Goal: Find specific page/section: Find specific page/section

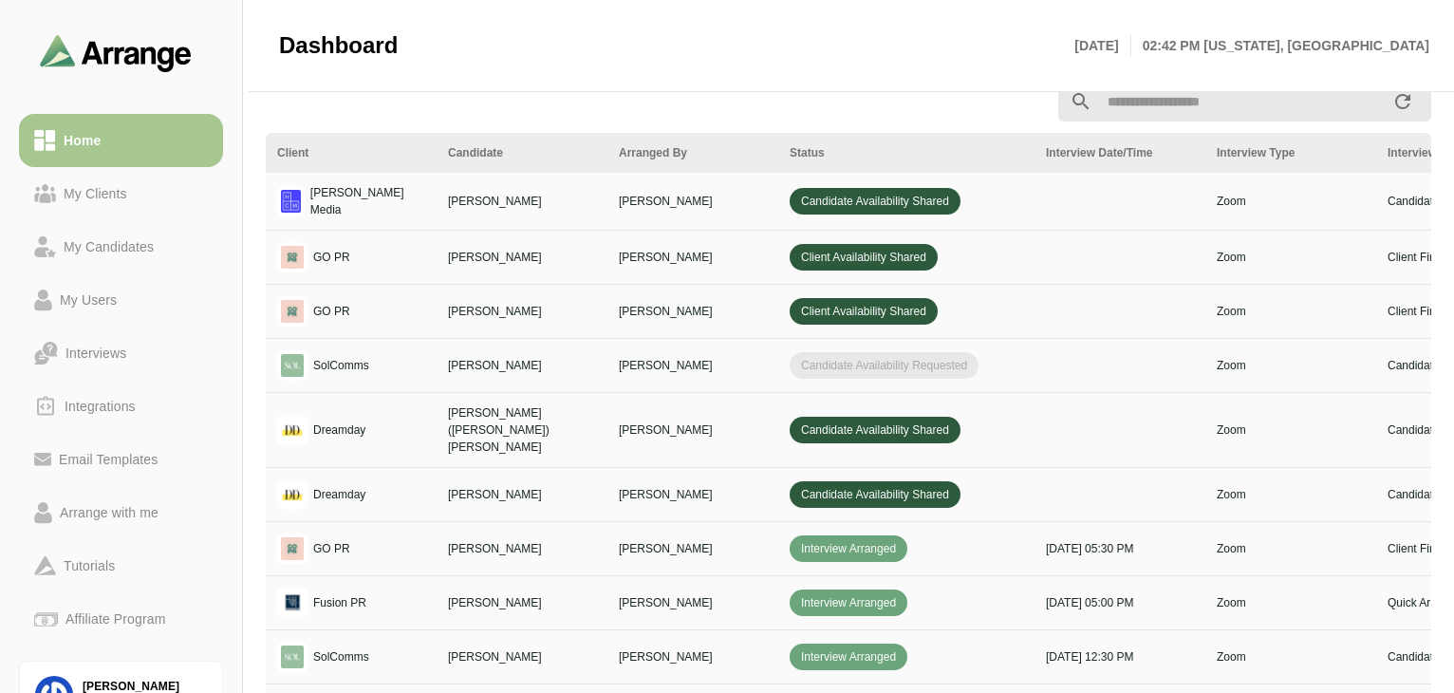
scroll to position [725, 0]
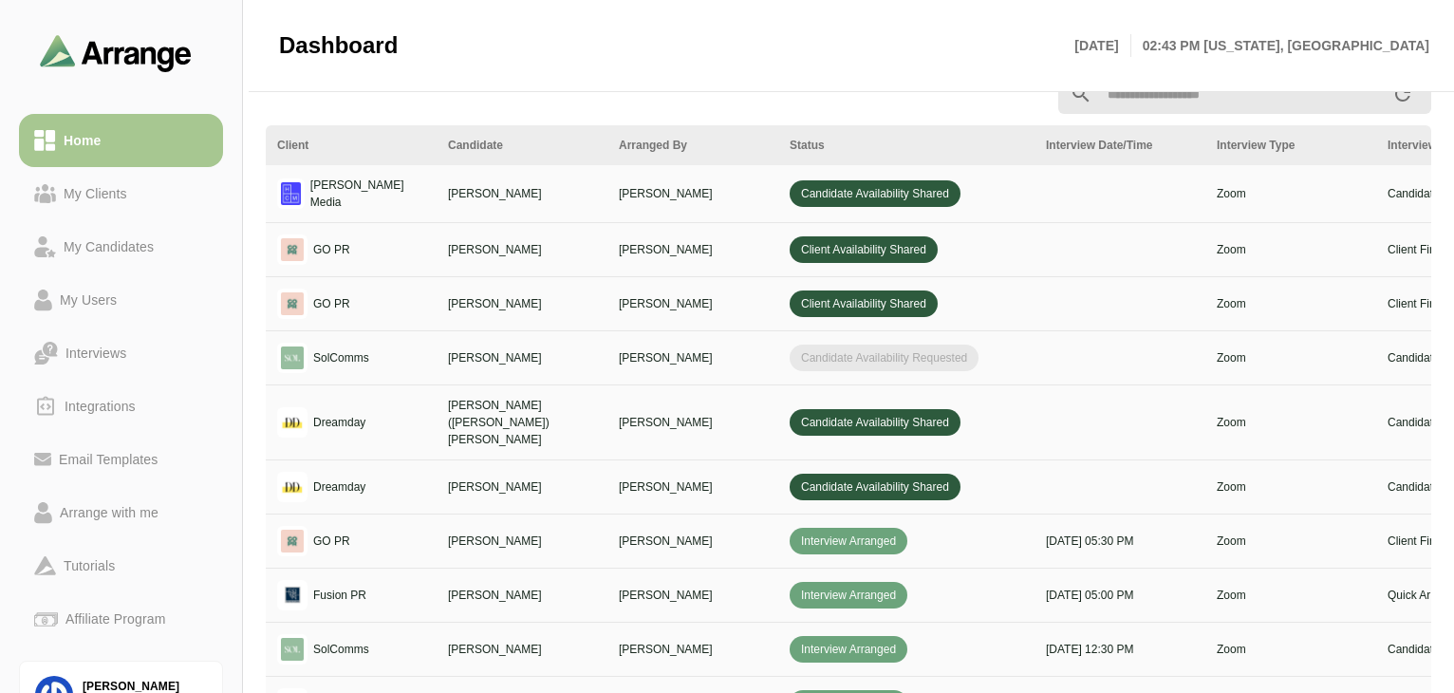
click at [1234, 77] on div "Dashboard [DATE] 02:43 PM [US_STATE], [GEOGRAPHIC_DATA]" at bounding box center [854, 45] width 1150 height 91
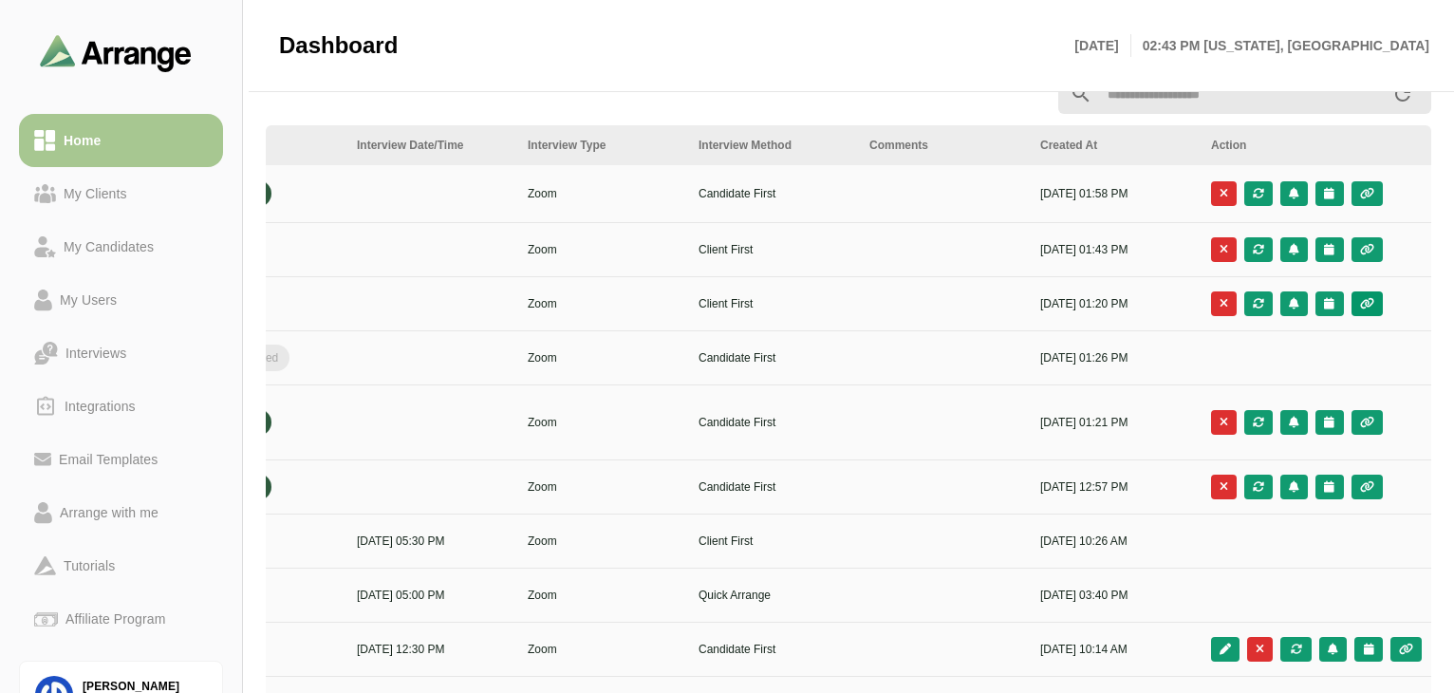
click at [1371, 308] on button "button" at bounding box center [1366, 303] width 31 height 25
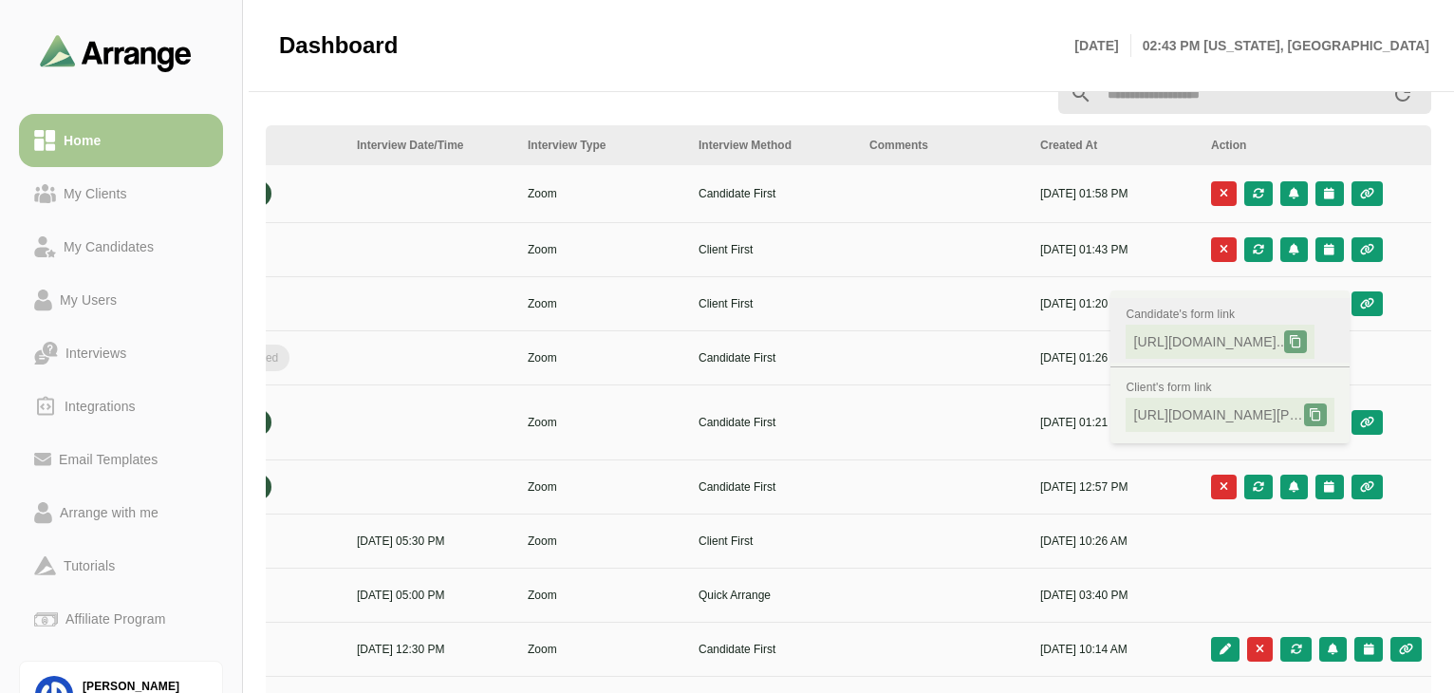
click at [1204, 346] on span "[URL][DOMAIN_NAME].." at bounding box center [1208, 341] width 151 height 19
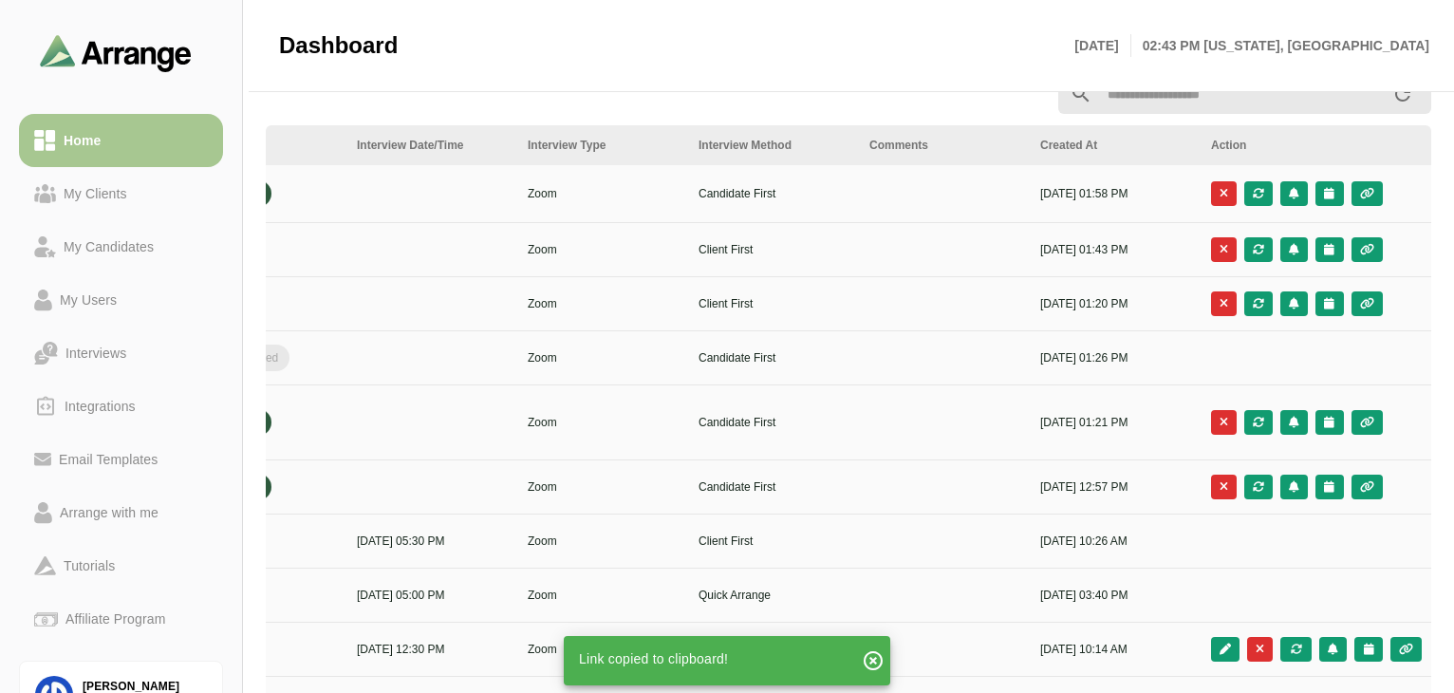
scroll to position [0, 0]
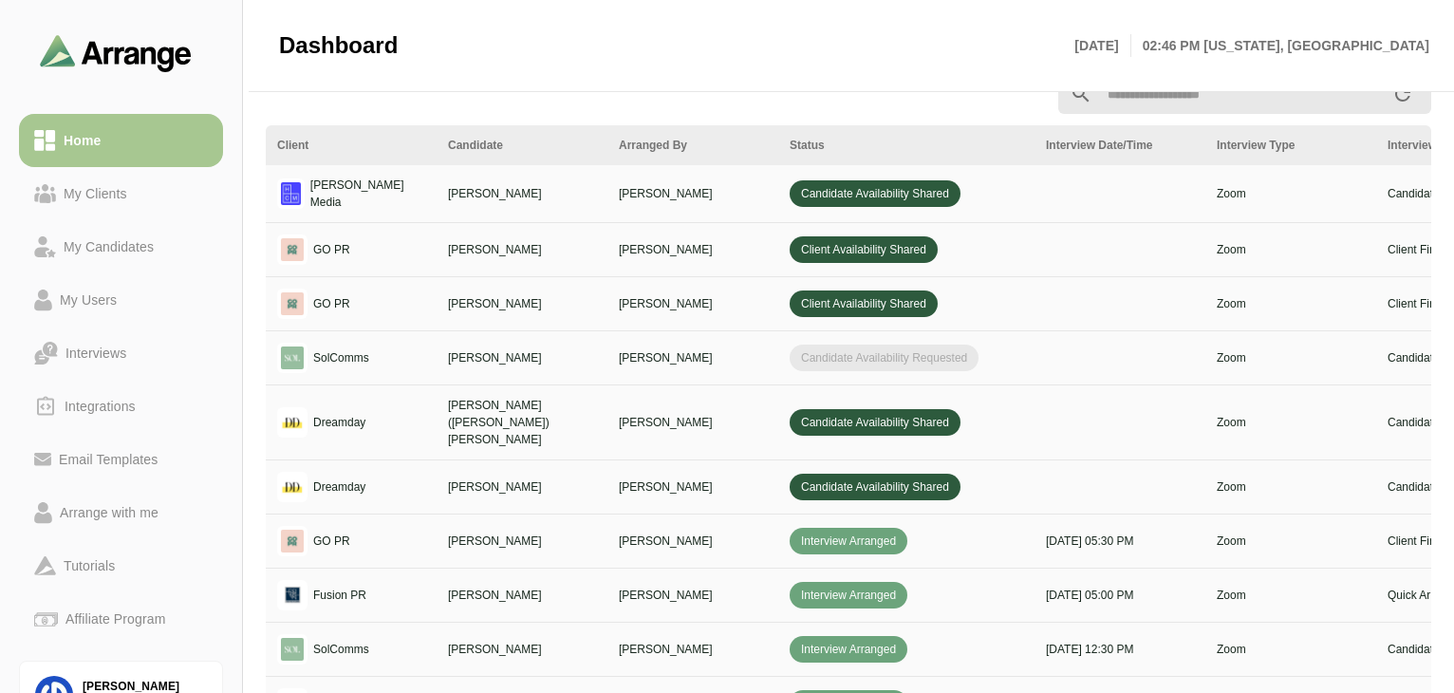
click at [856, 23] on div at bounding box center [730, 45] width 665 height 51
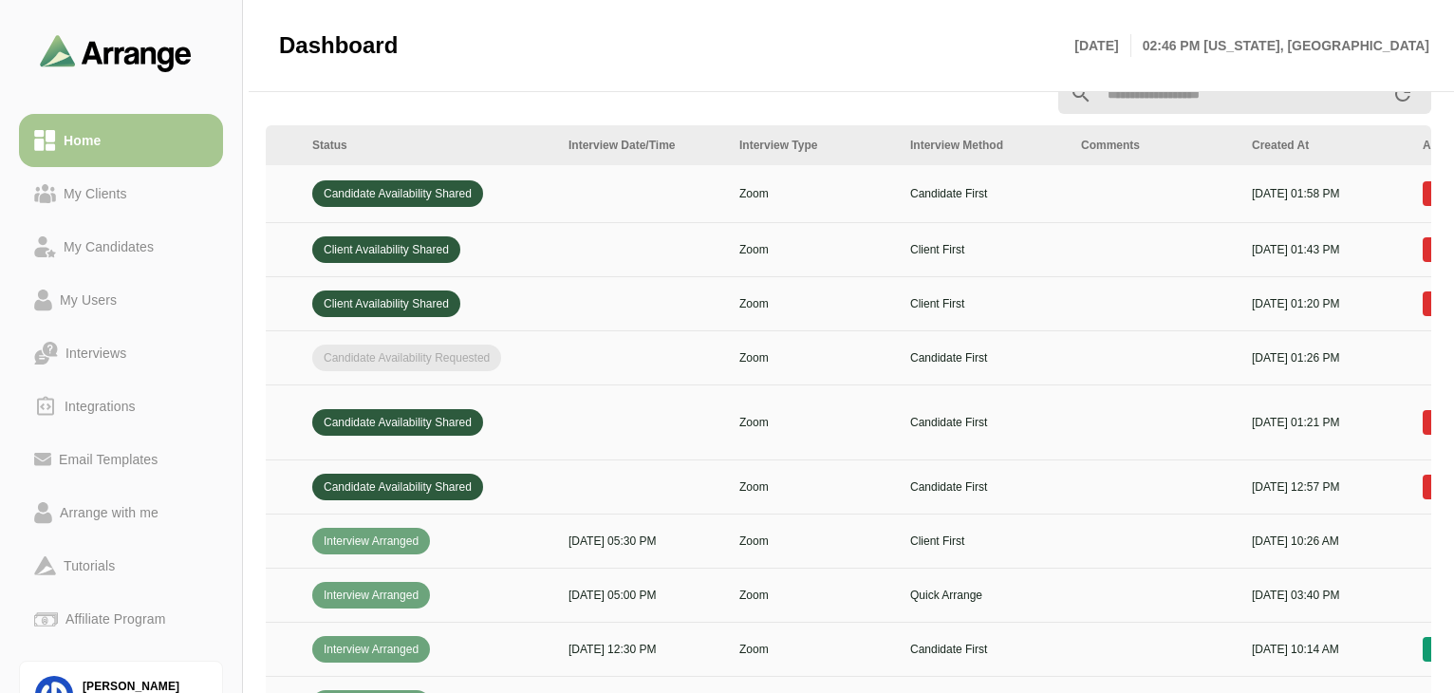
scroll to position [0, 689]
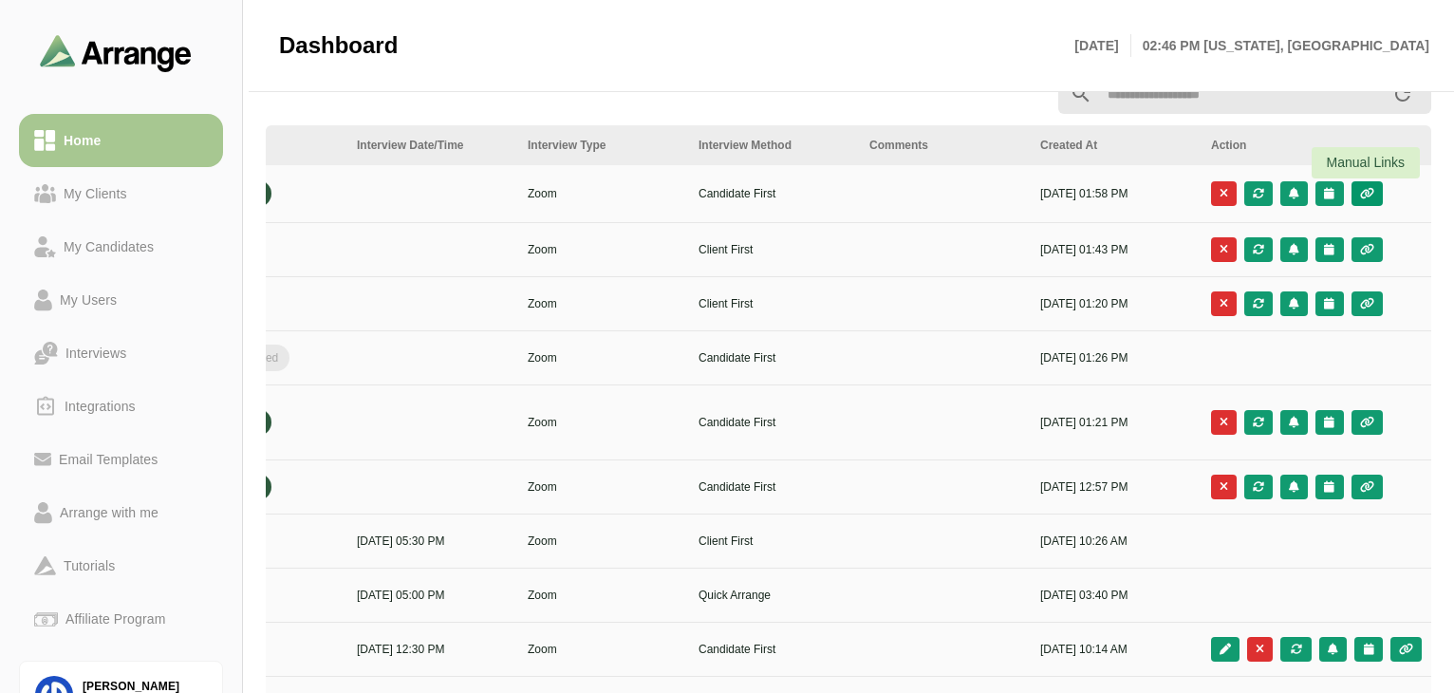
click at [1366, 195] on icon "button" at bounding box center [1367, 193] width 16 height 11
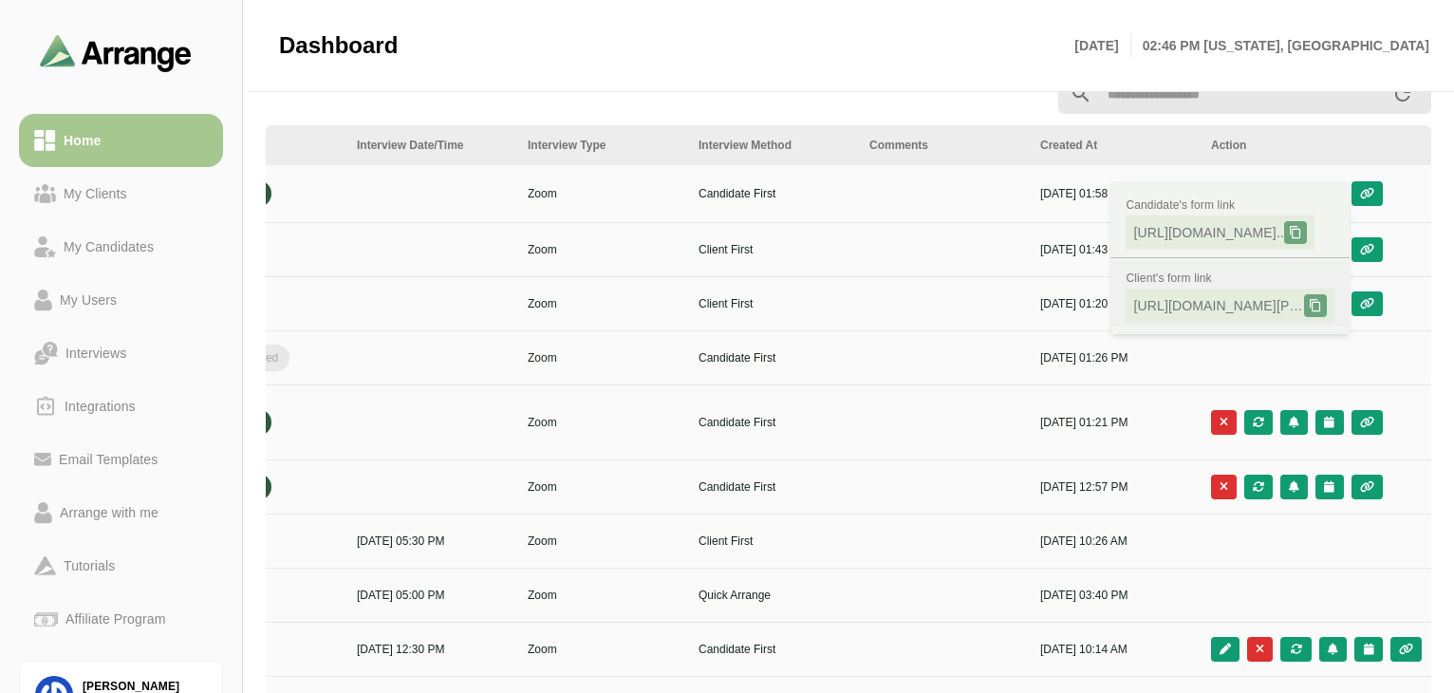
click at [1222, 298] on span "[URL][DOMAIN_NAME][PERSON_NAME].." at bounding box center [1218, 305] width 171 height 19
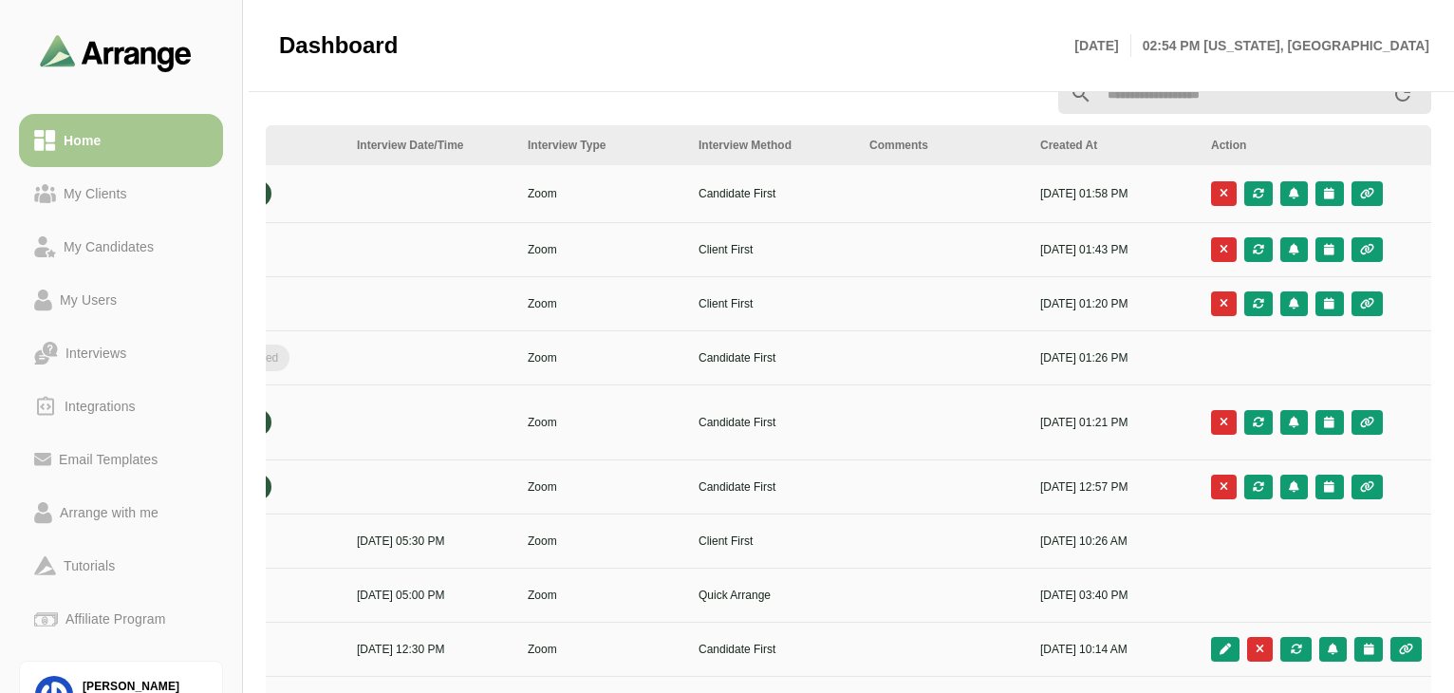
click at [1001, 20] on div at bounding box center [730, 45] width 665 height 51
click at [112, 179] on link "My Clients" at bounding box center [121, 193] width 204 height 53
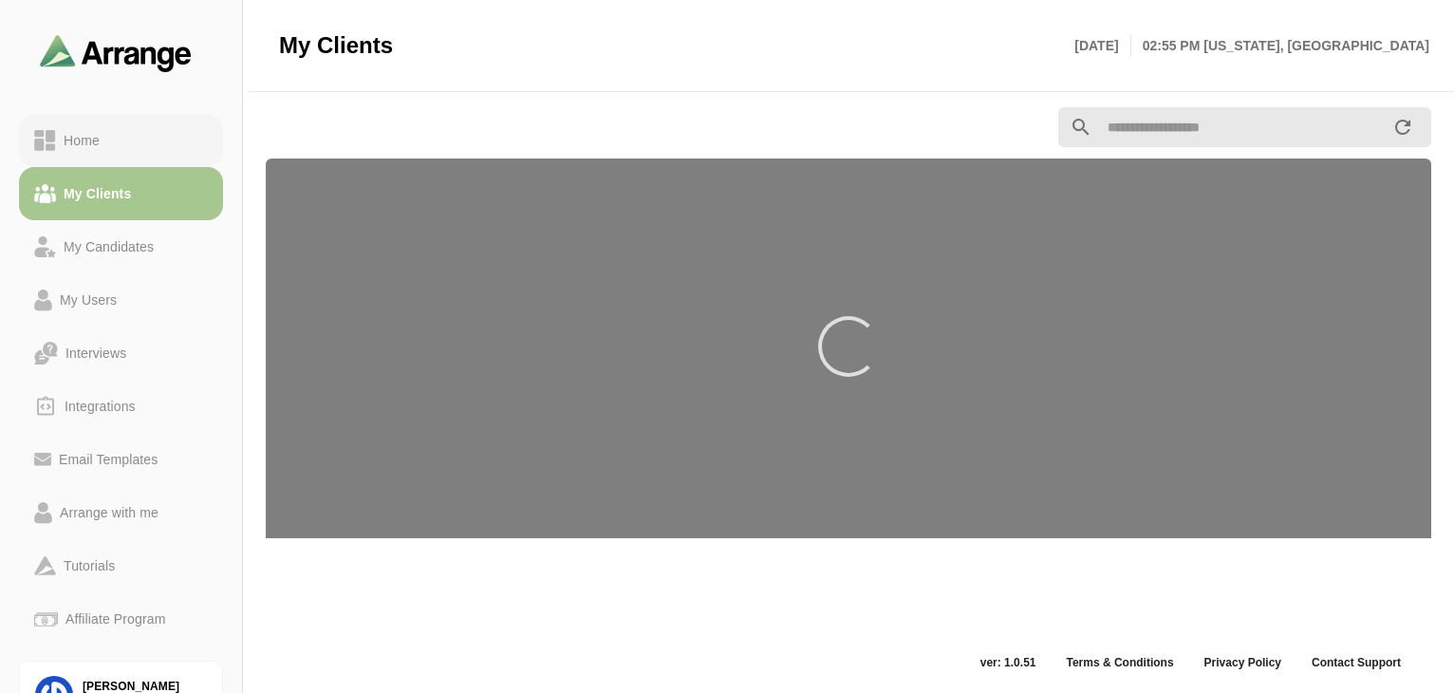
scroll to position [7, 0]
click at [87, 131] on div "Home" at bounding box center [81, 140] width 51 height 23
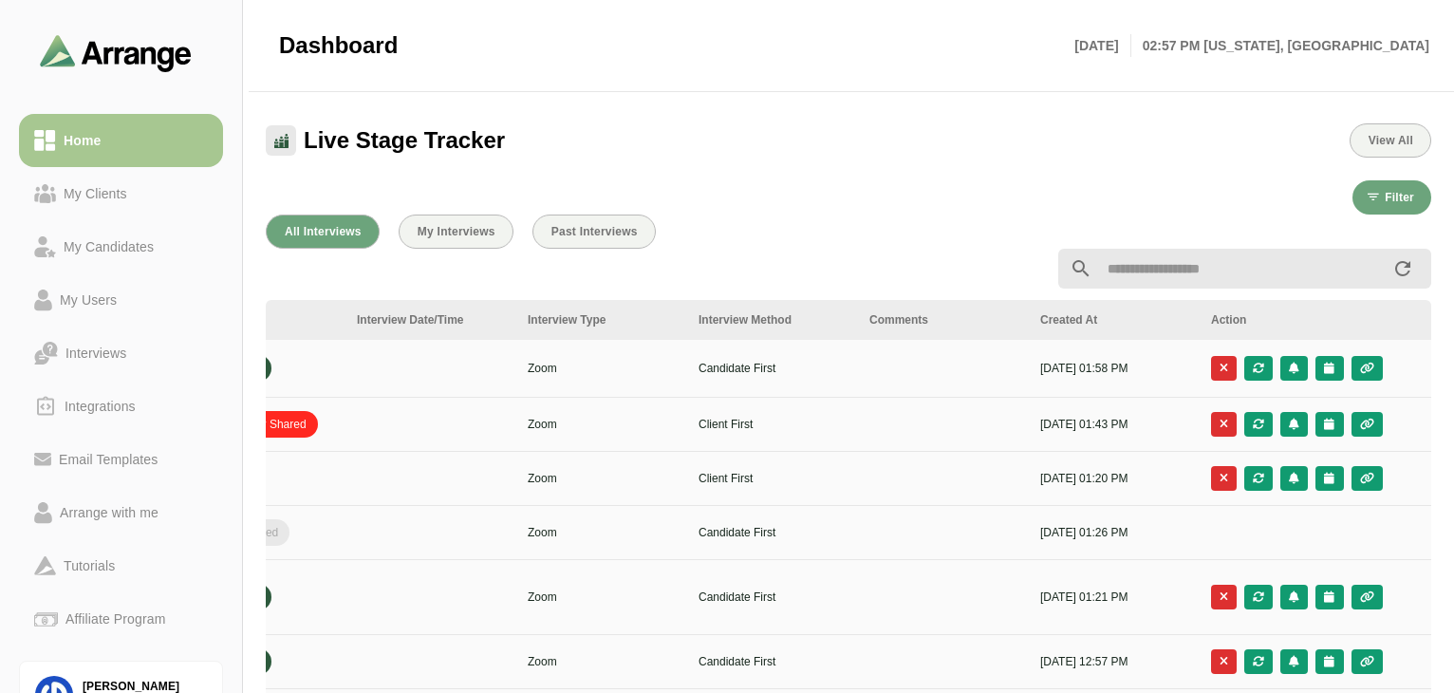
scroll to position [549, 0]
click at [1330, 433] on button "button" at bounding box center [1329, 425] width 28 height 25
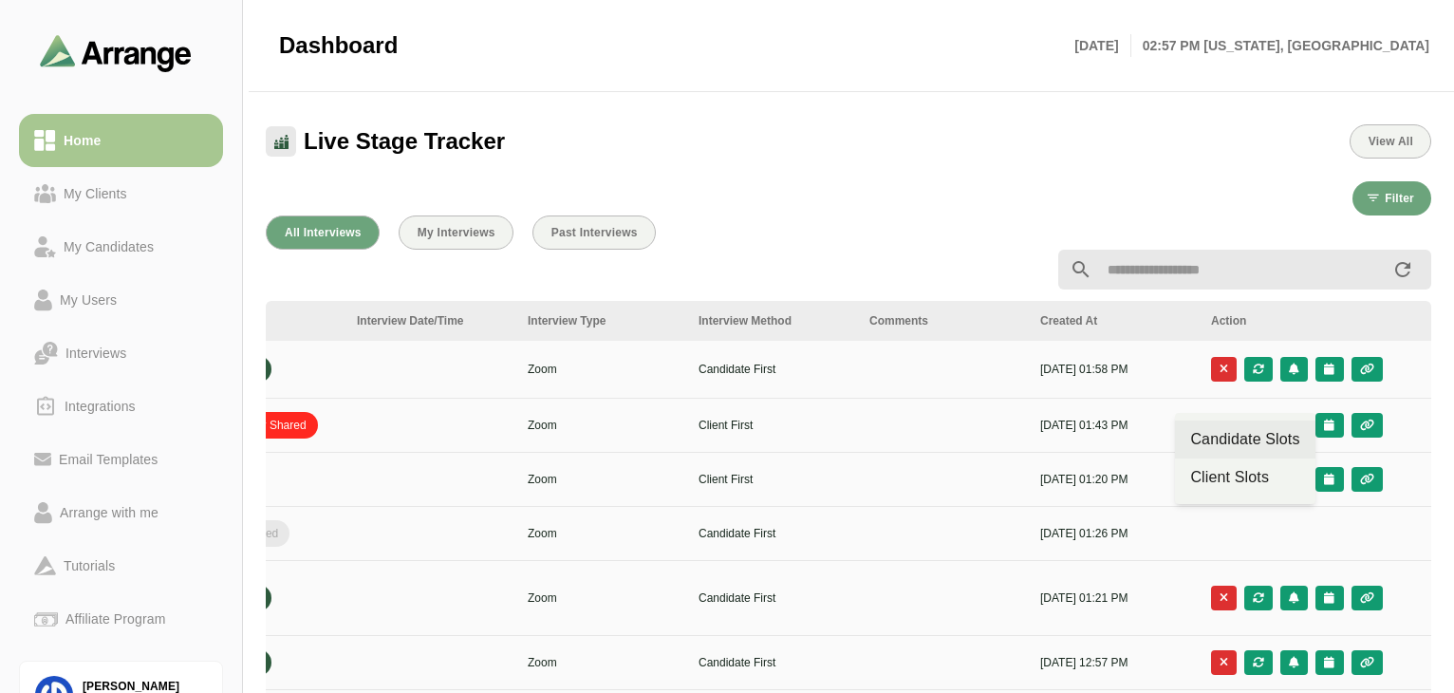
click at [1279, 443] on div "Candidate Slots" at bounding box center [1244, 439] width 109 height 23
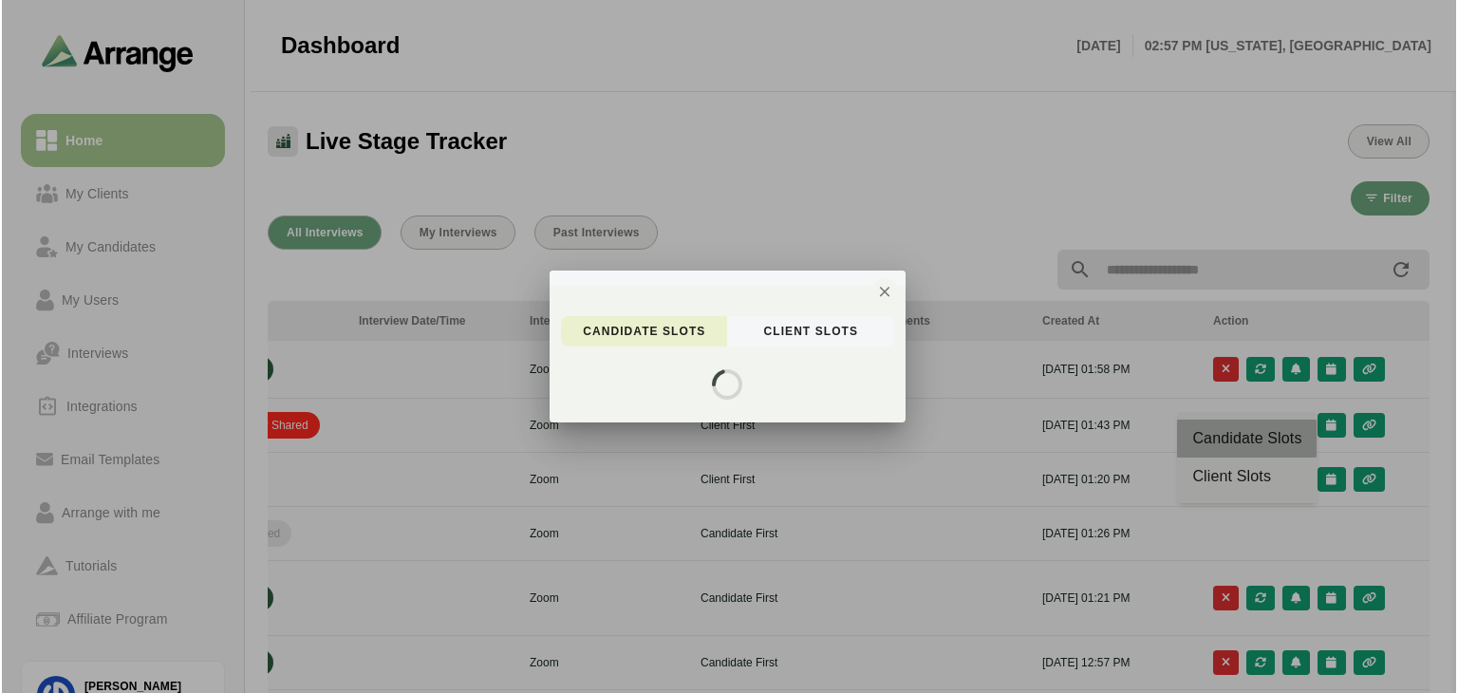
scroll to position [0, 0]
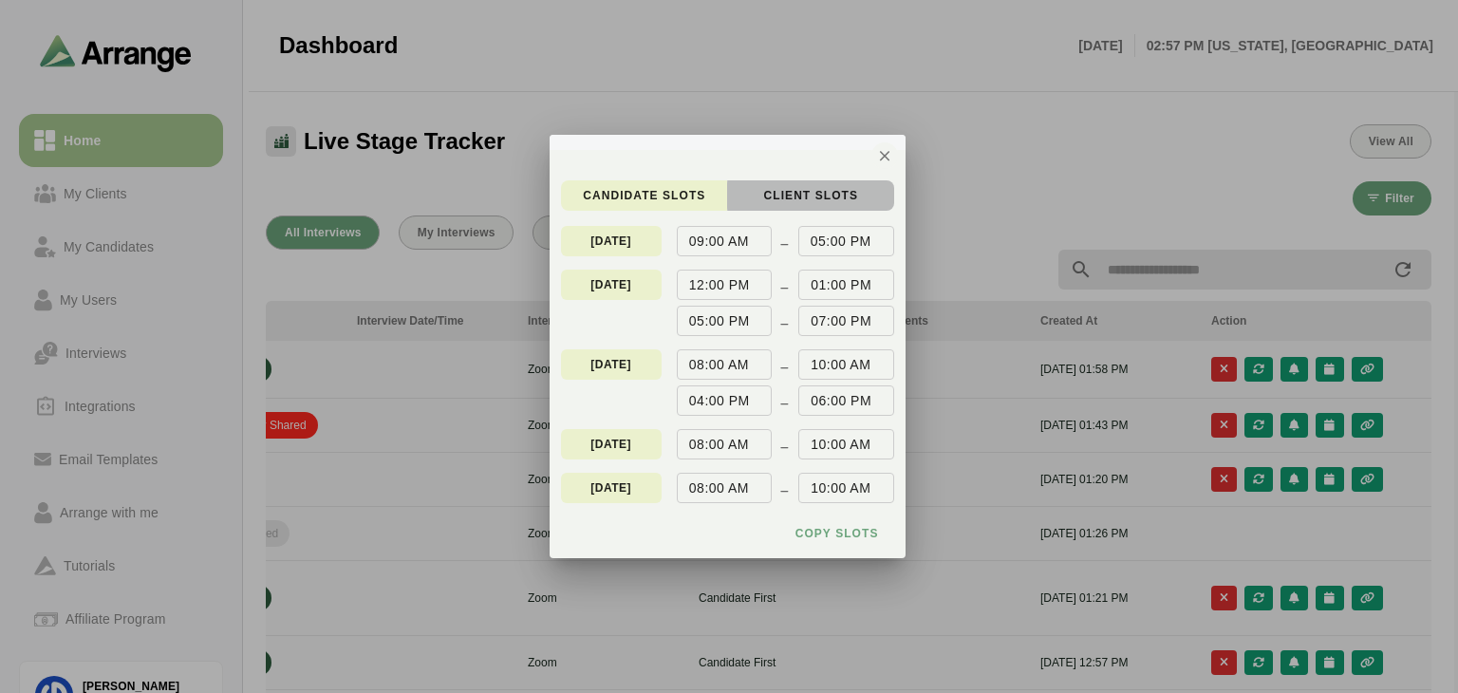
click at [809, 200] on span "client Slots" at bounding box center [810, 195] width 96 height 15
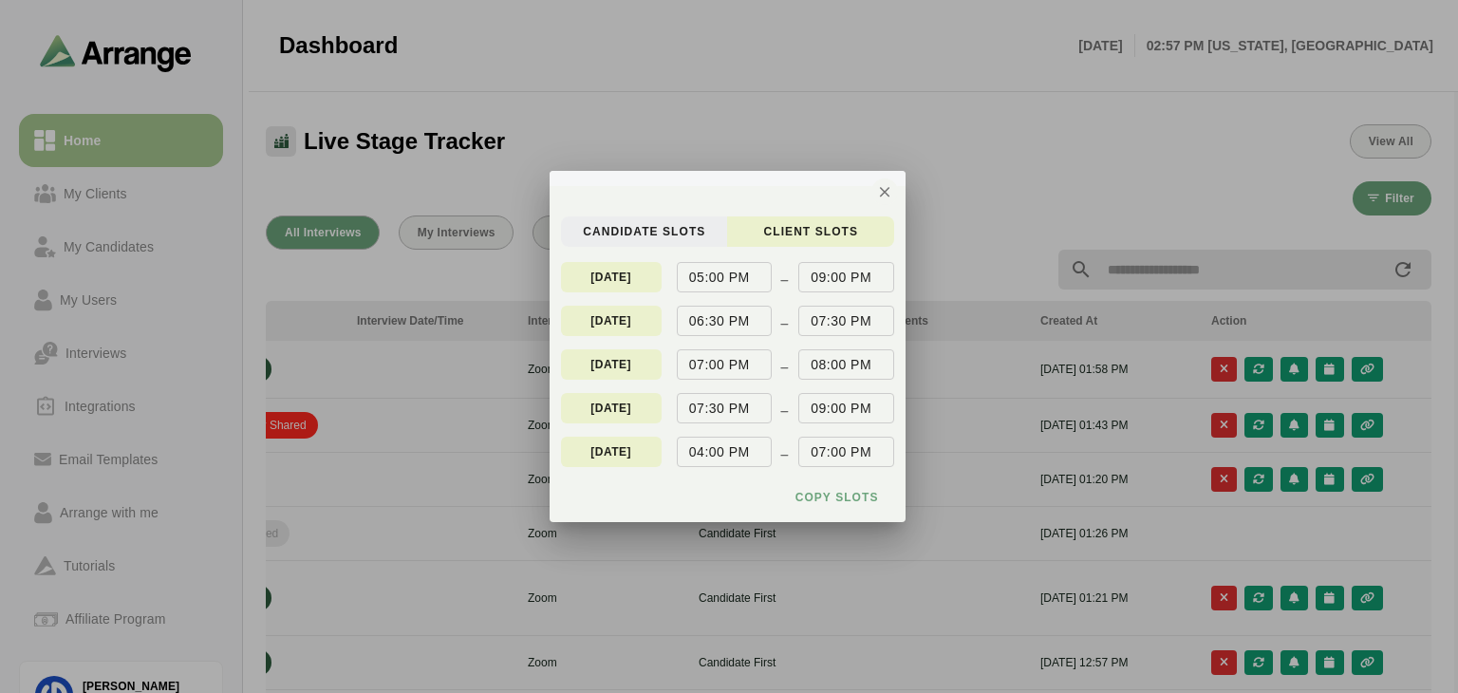
click at [687, 232] on span "candidate Slots" at bounding box center [643, 231] width 123 height 15
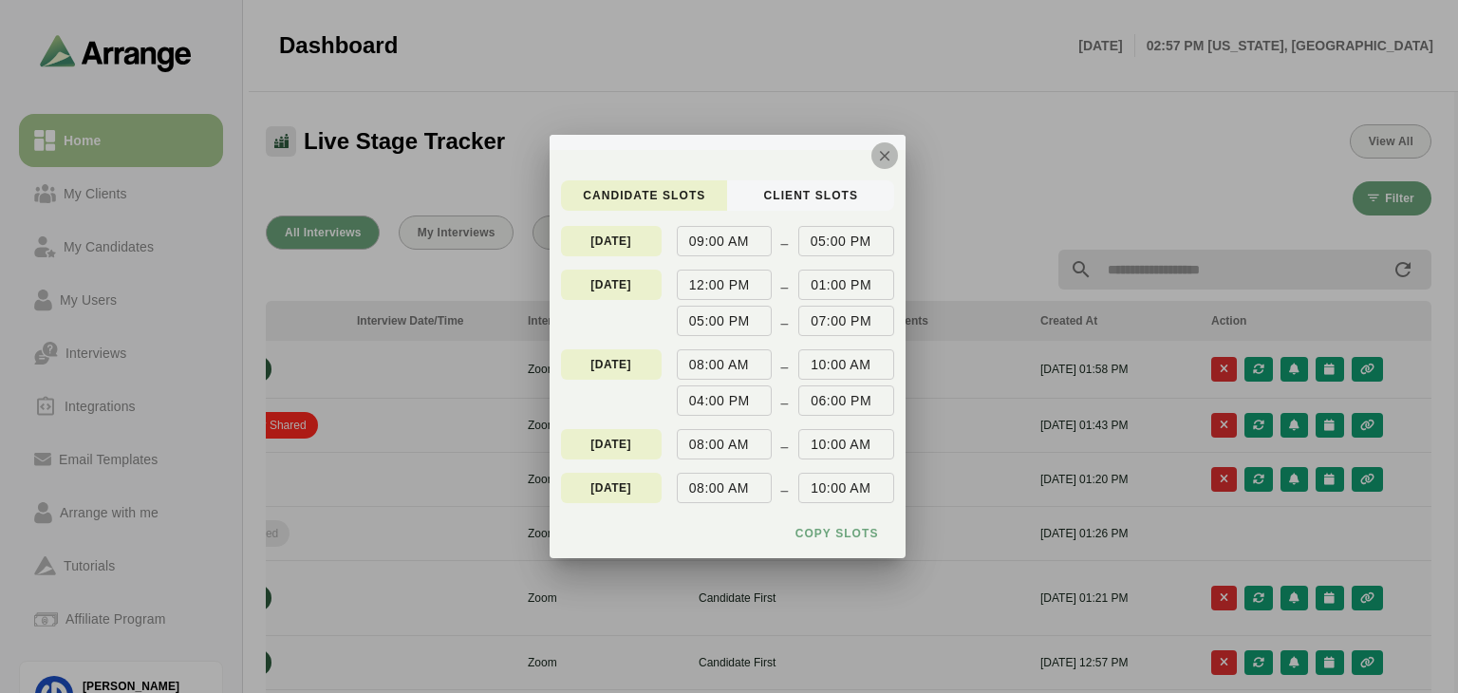
click at [877, 152] on icon "button" at bounding box center [884, 155] width 17 height 17
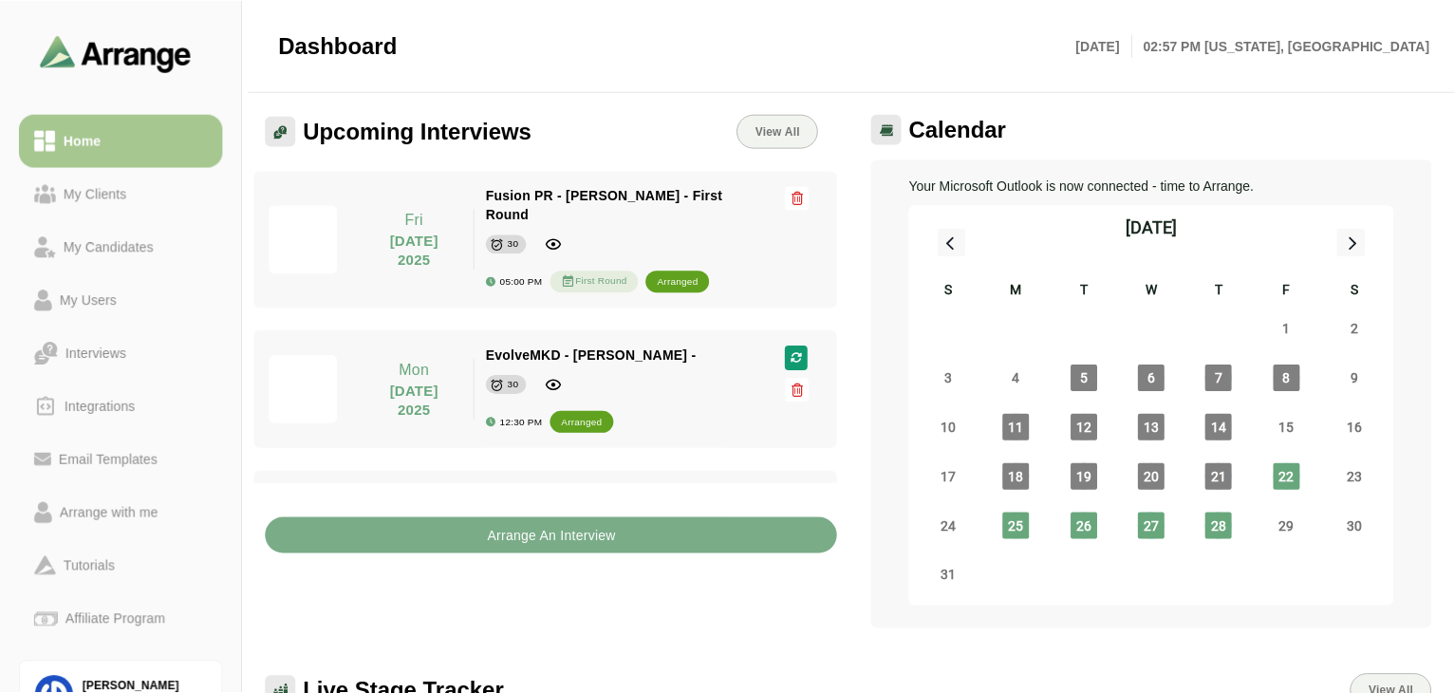
scroll to position [549, 0]
